Goal: Information Seeking & Learning: Learn about a topic

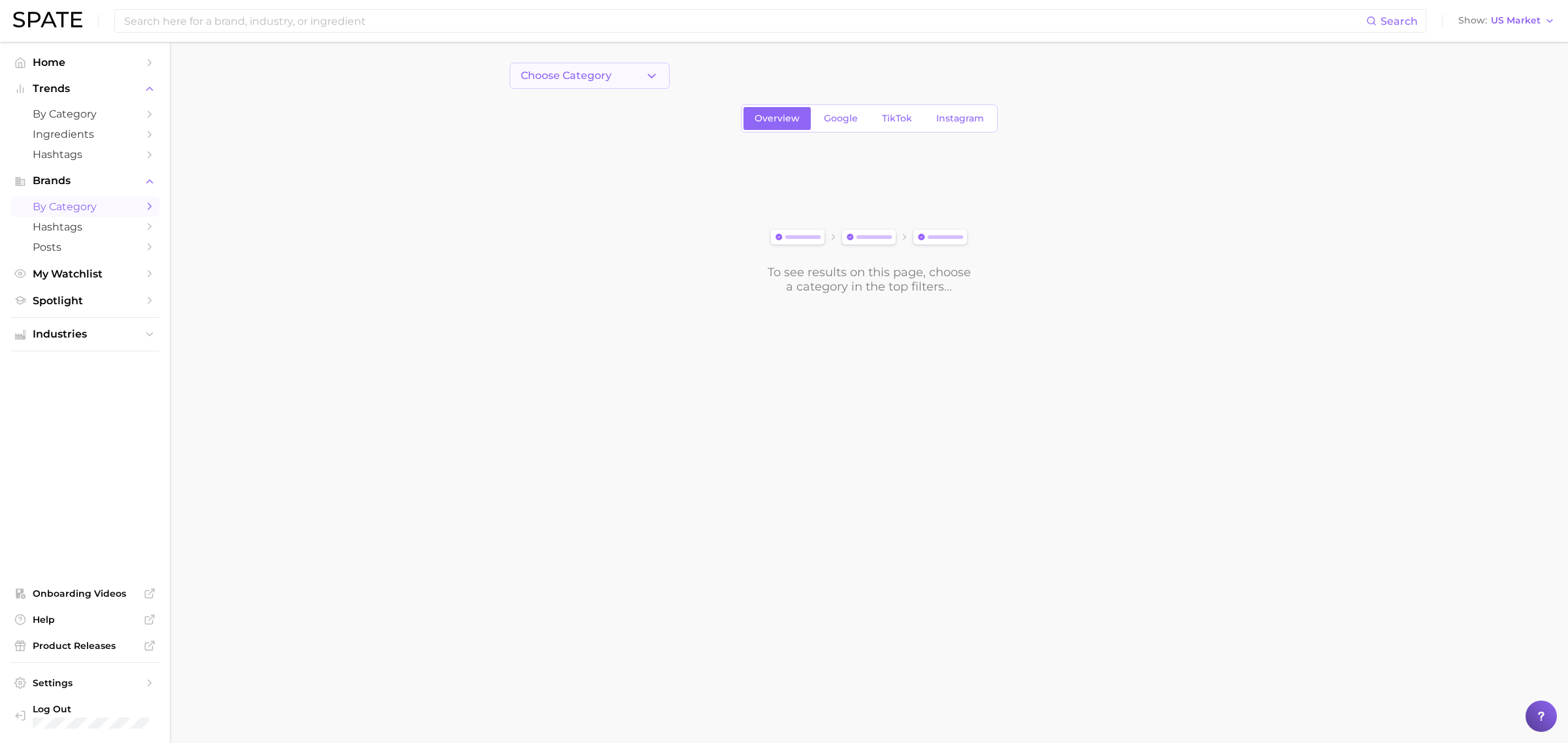
click at [608, 74] on span "Choose Category" at bounding box center [566, 75] width 91 height 12
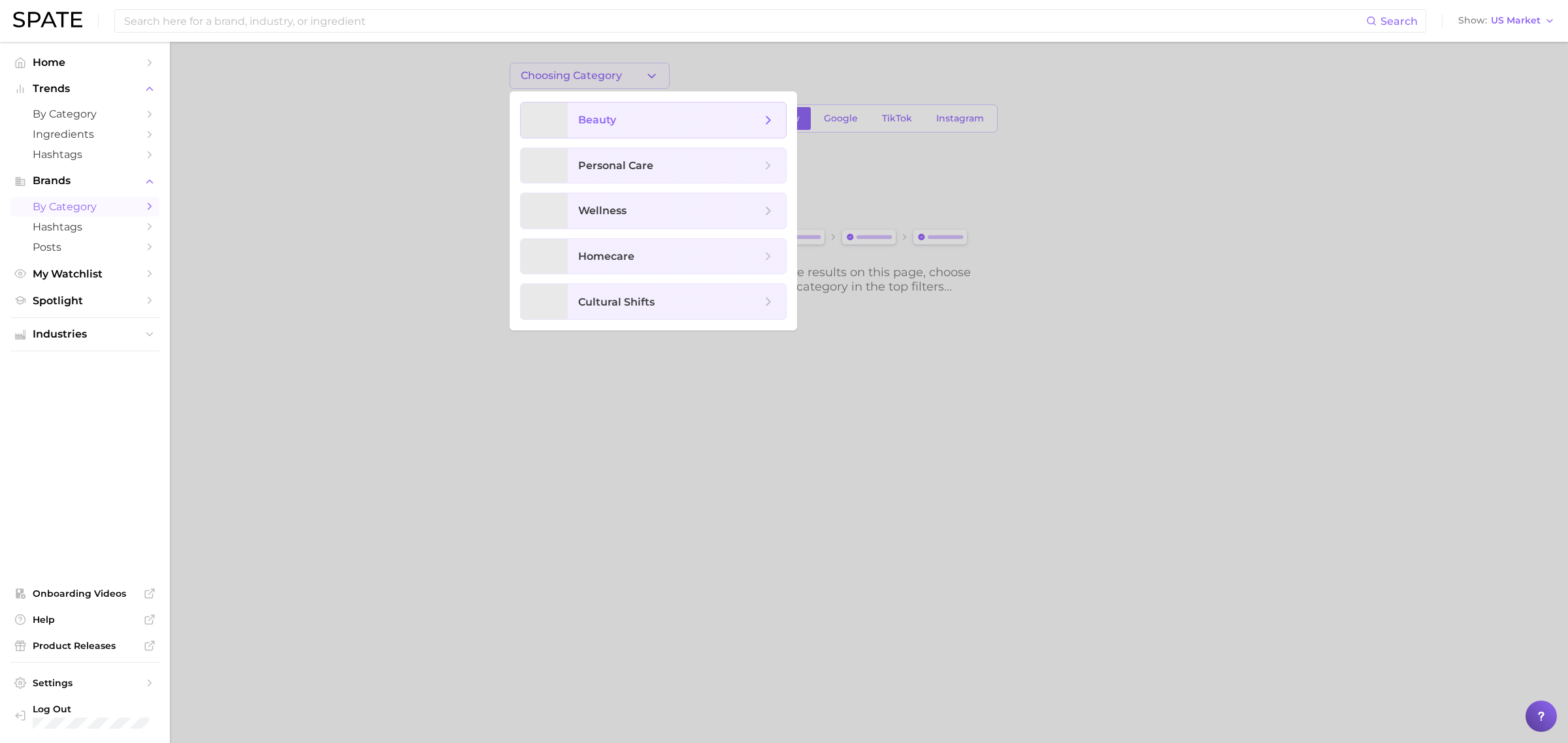
click at [621, 131] on span "beauty" at bounding box center [677, 120] width 218 height 35
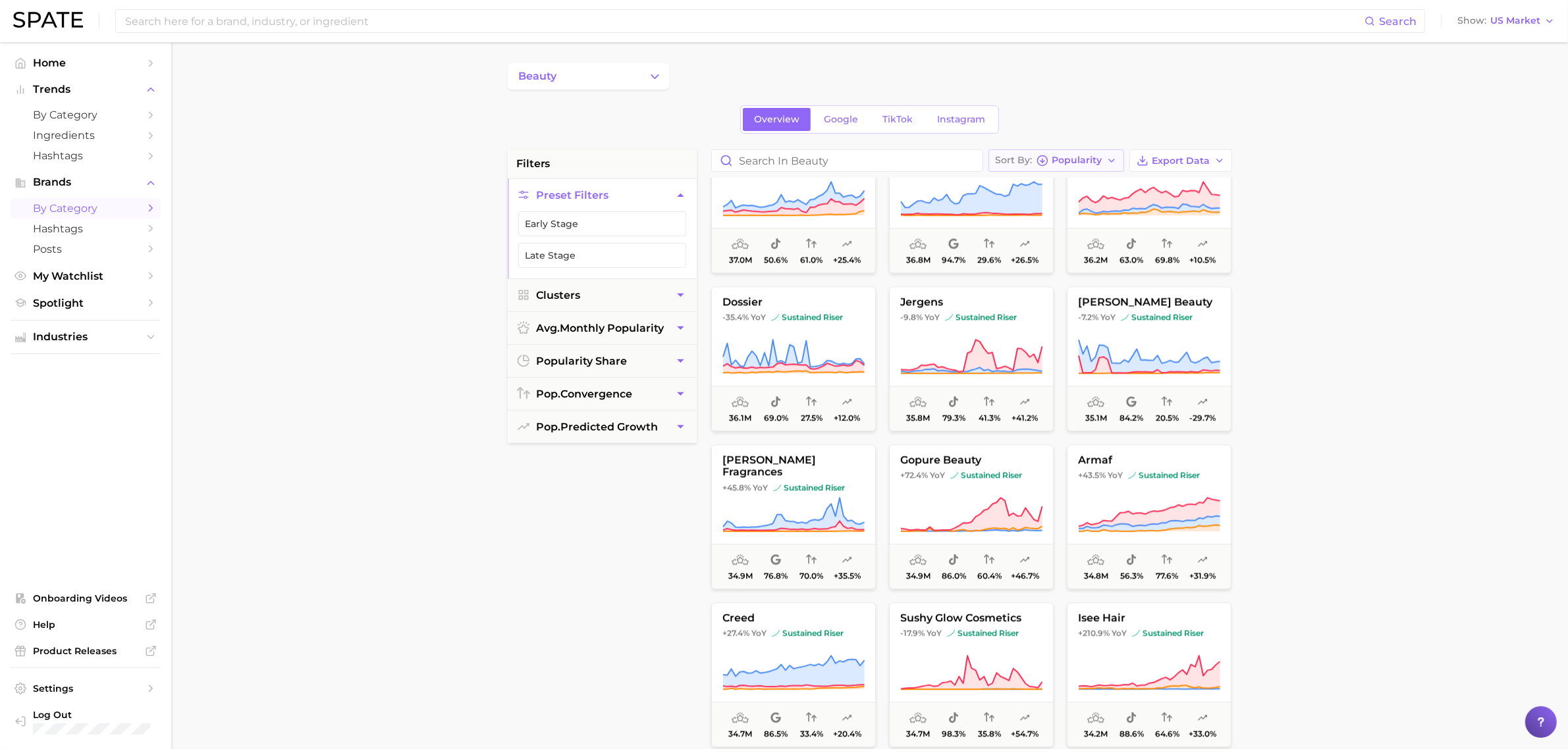
click at [1087, 163] on span "Popularity" at bounding box center [1077, 160] width 50 height 7
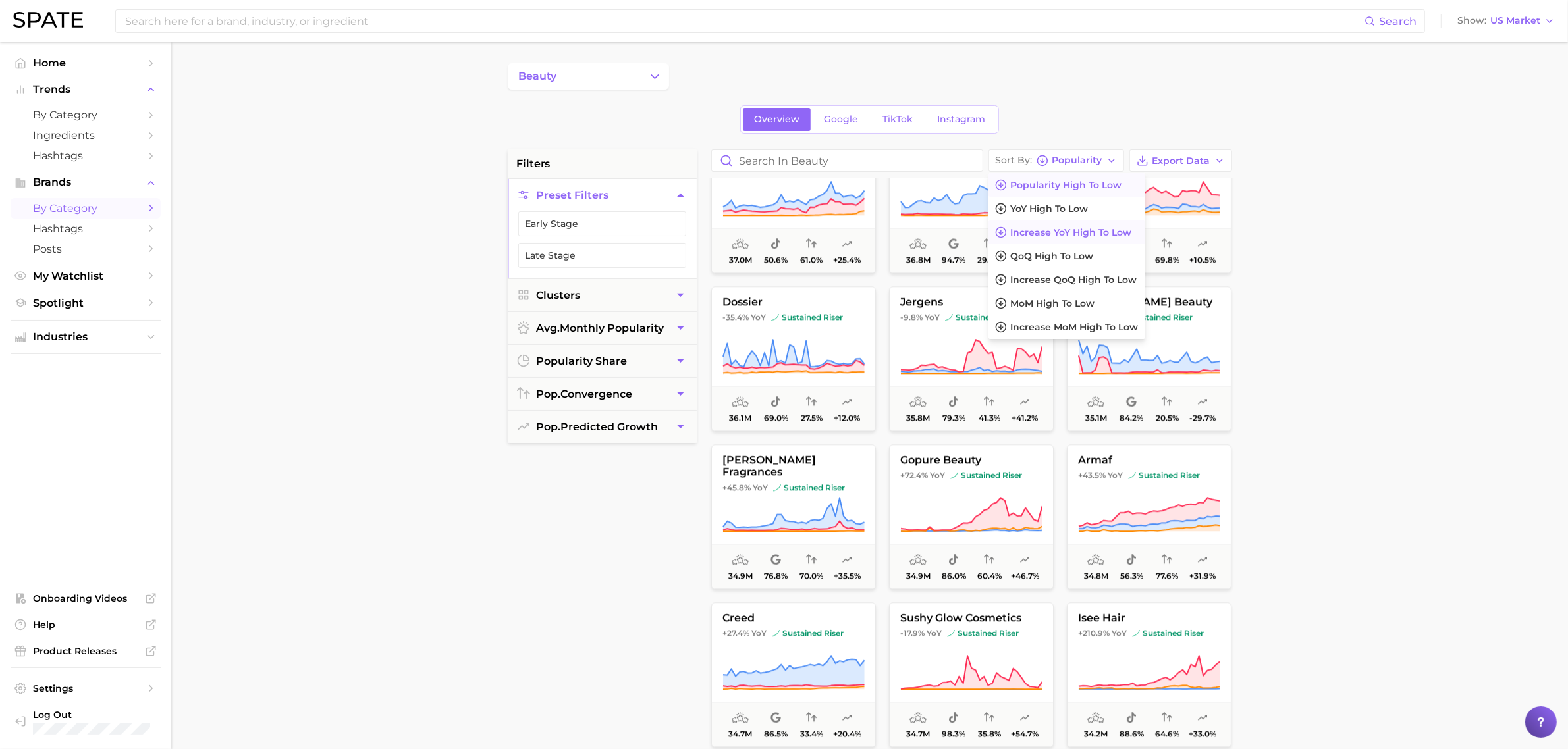
click at [1068, 233] on span "Increase YoY high to low" at bounding box center [1071, 233] width 121 height 11
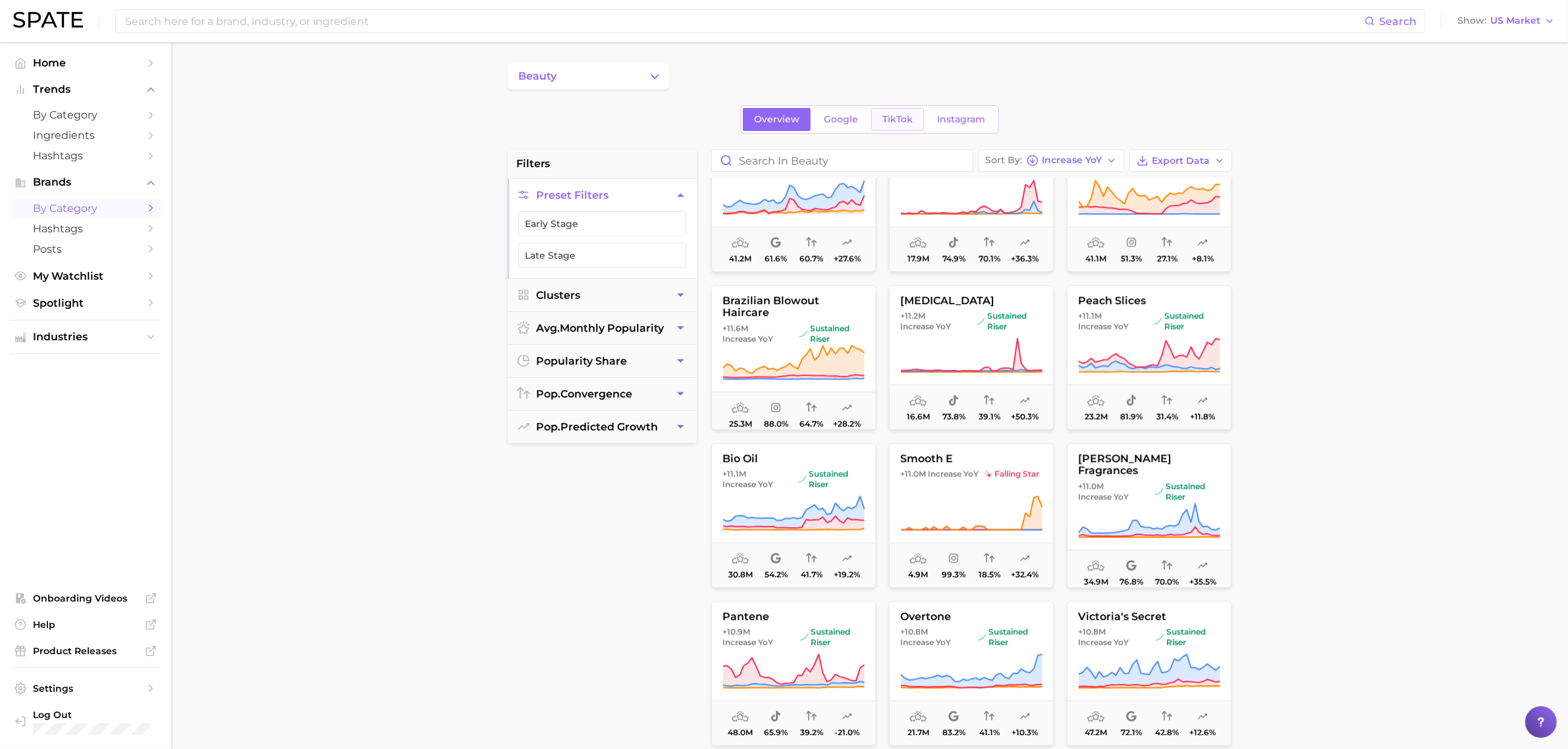
click at [885, 116] on span "TikTok" at bounding box center [898, 119] width 31 height 11
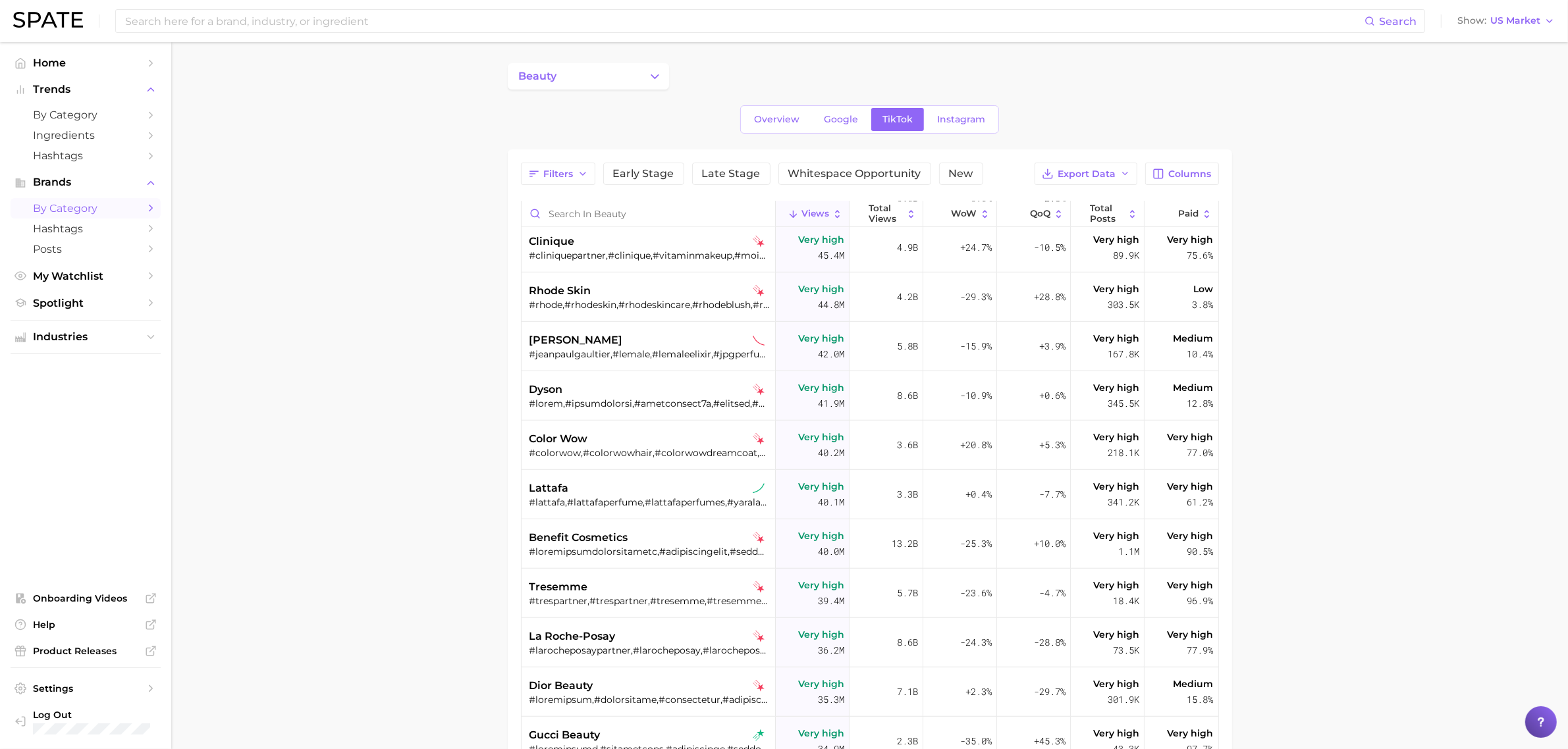
scroll to position [1241, 0]
click at [680, 215] on input "Search in beauty" at bounding box center [647, 214] width 253 height 25
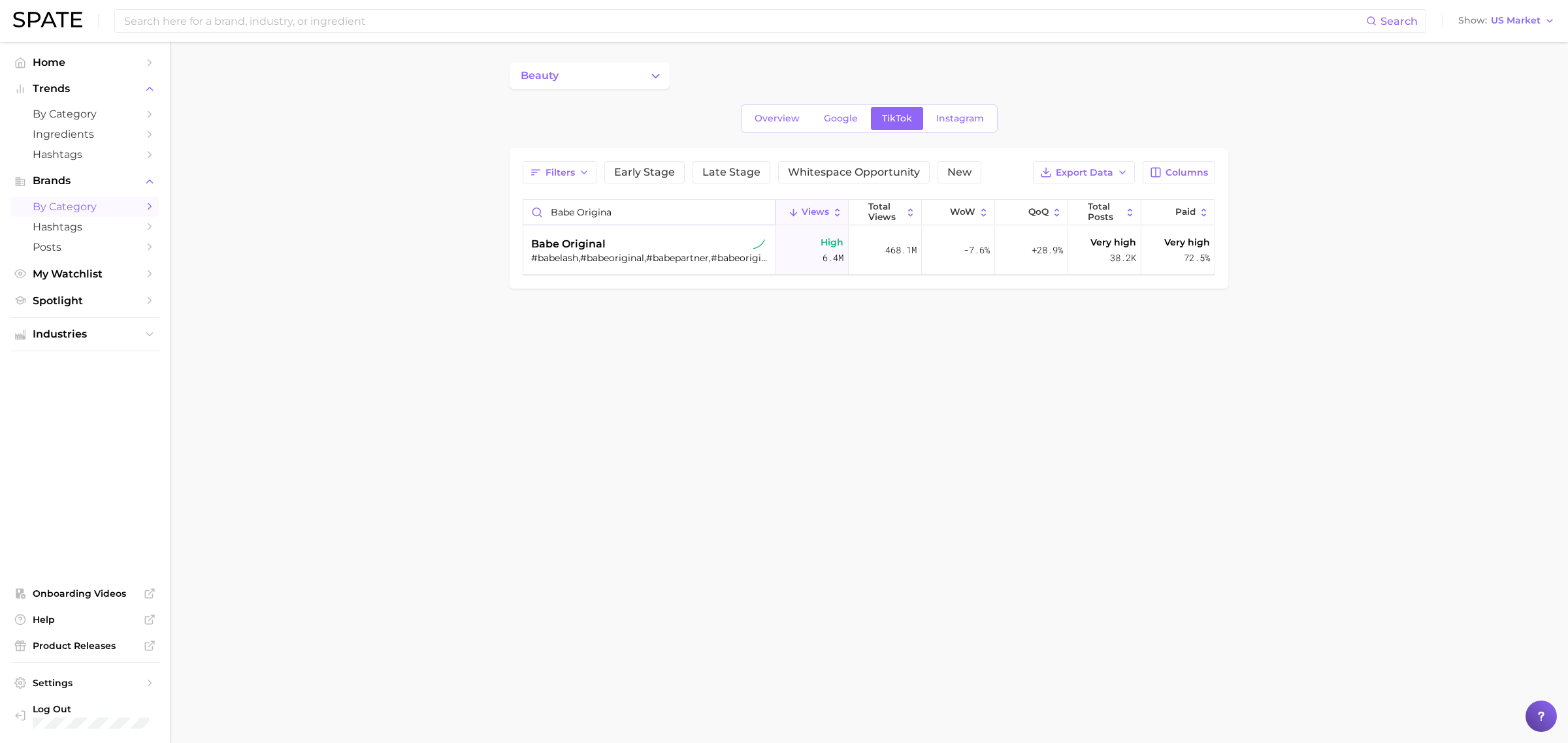
type input "babe original"
click at [762, 213] on input "babe original" at bounding box center [648, 212] width 251 height 25
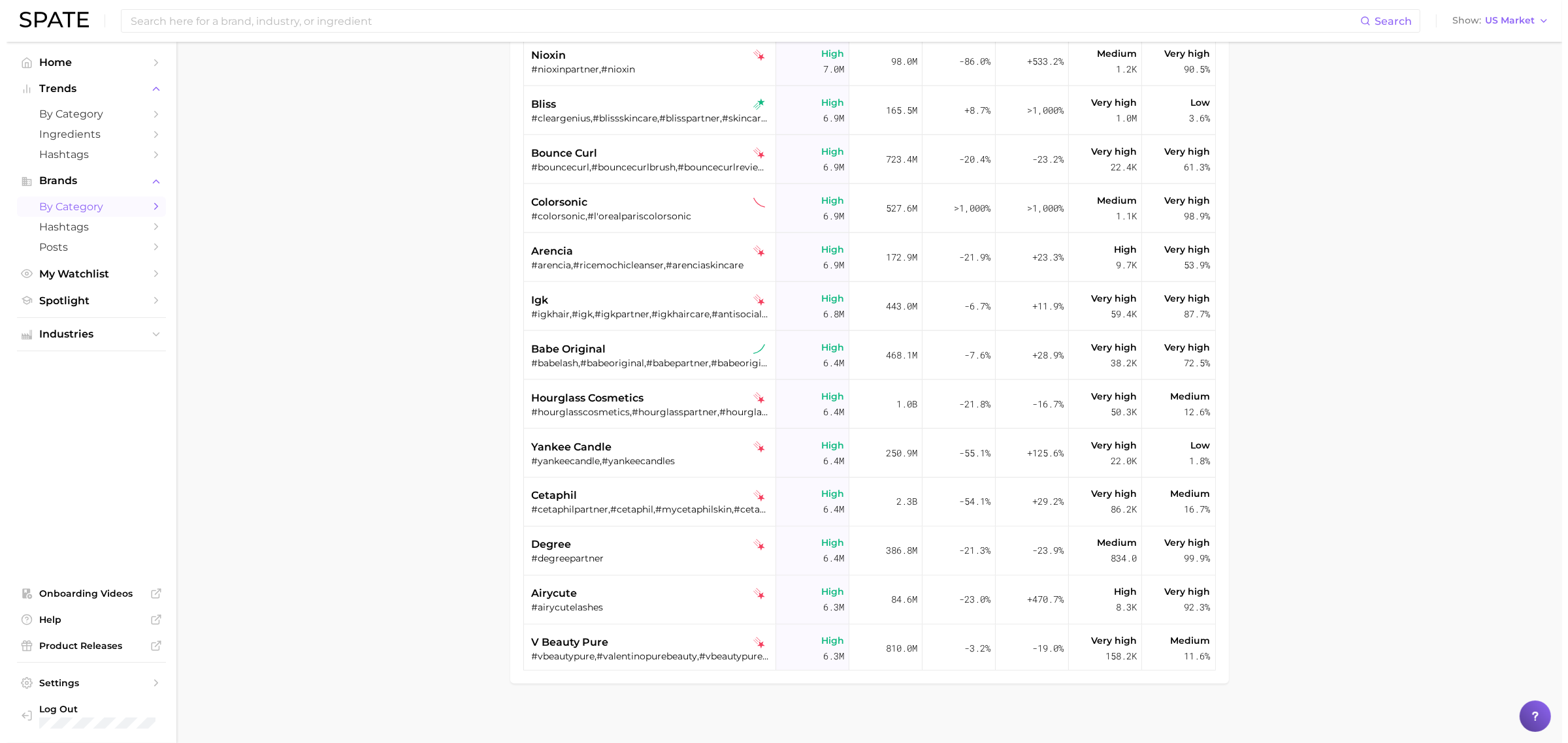
scroll to position [278, 0]
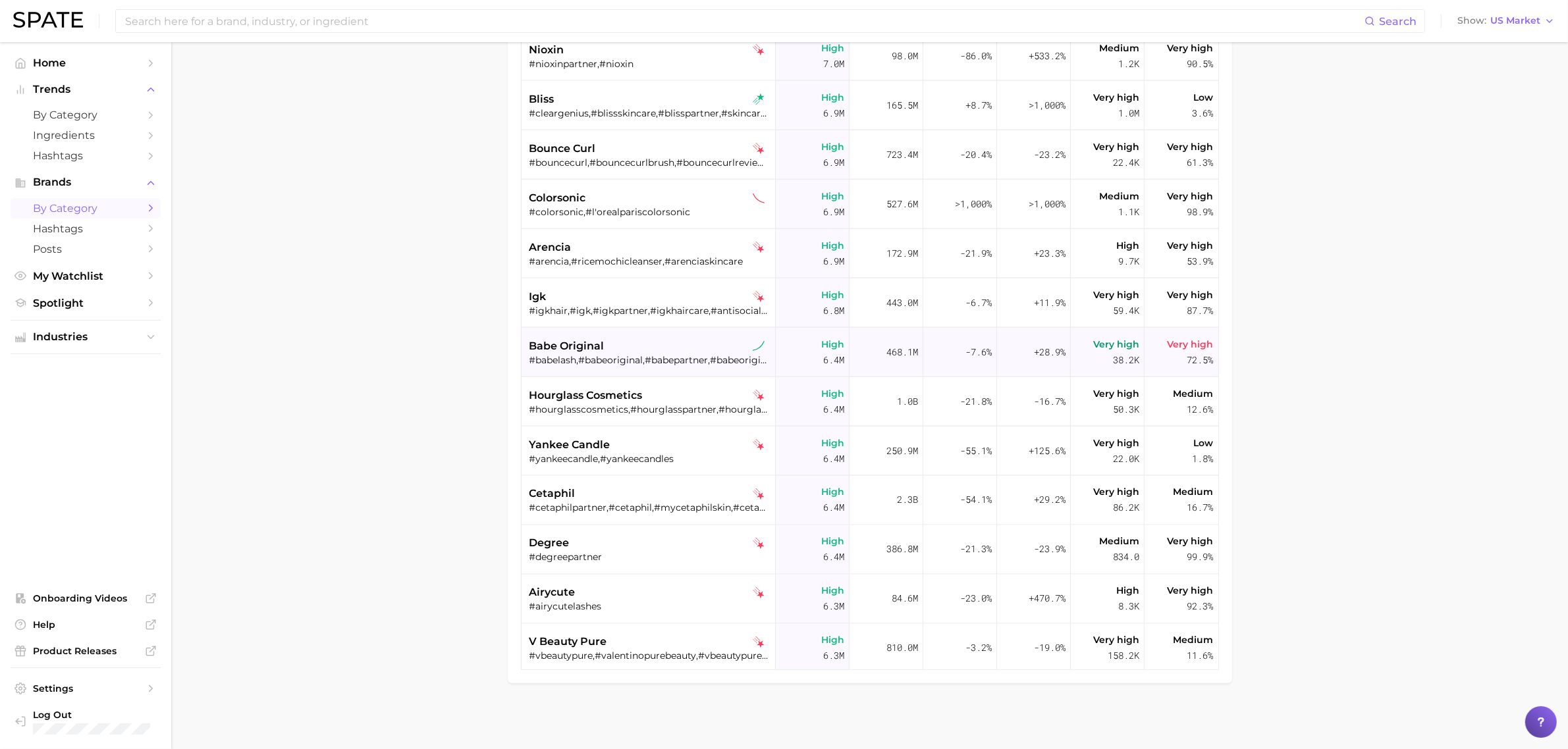
click at [1187, 355] on span "72.5%" at bounding box center [1200, 361] width 26 height 16
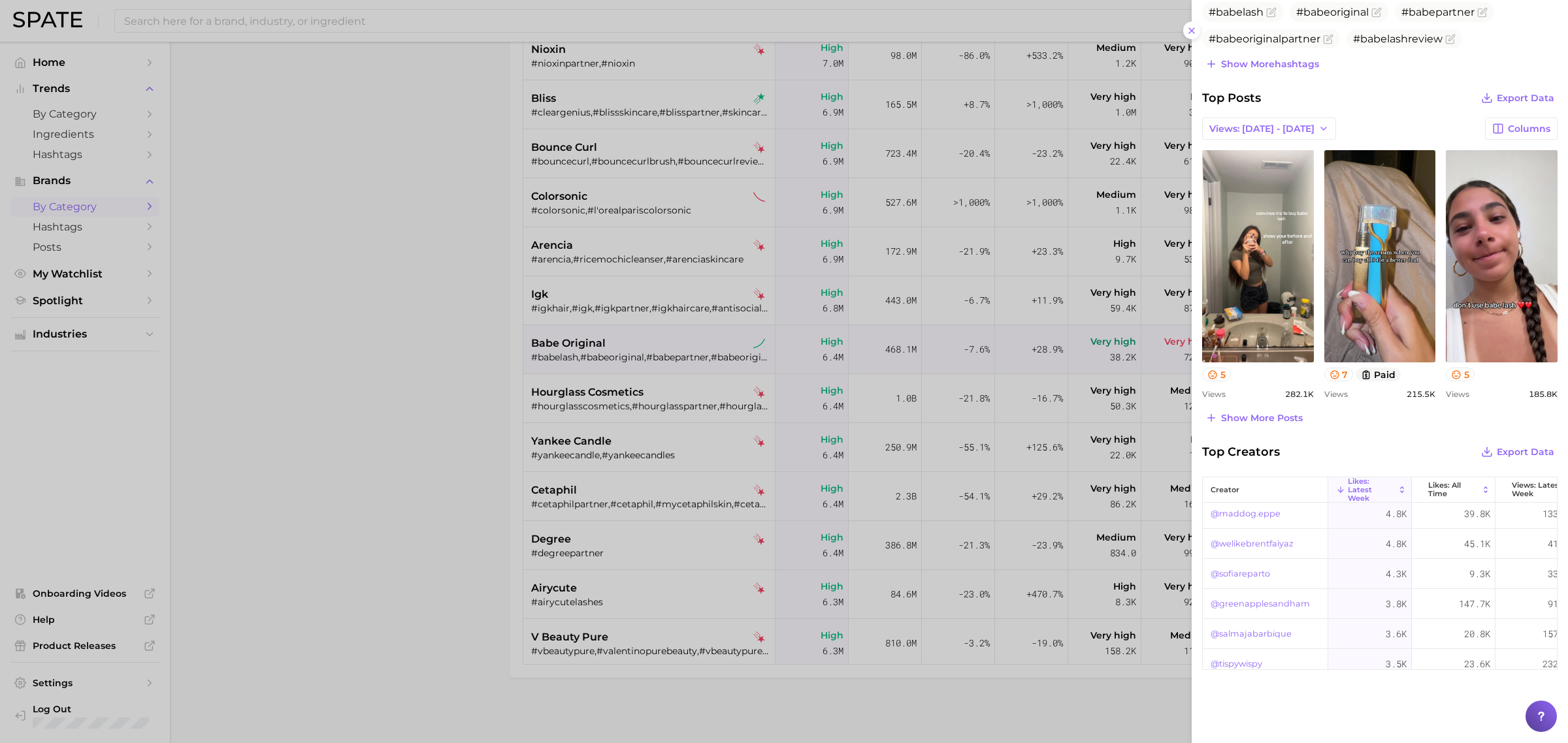
scroll to position [156, 0]
